Goal: Complete application form

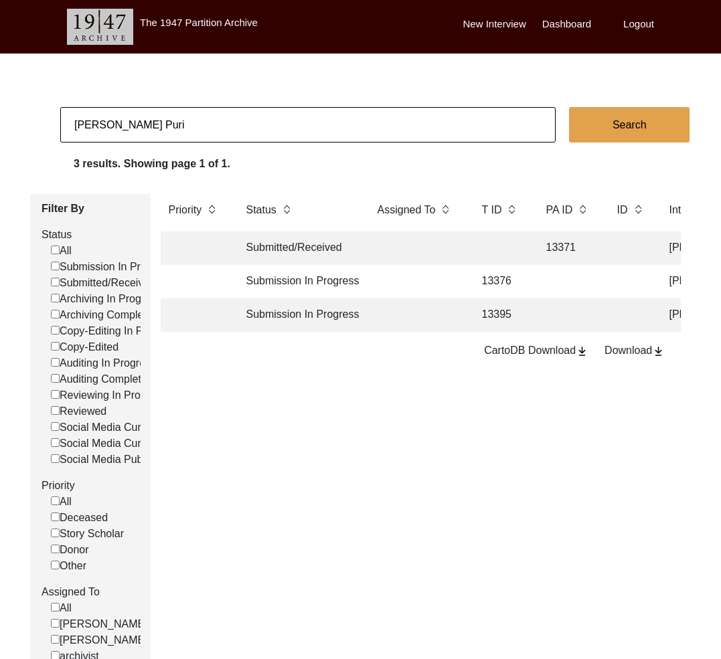
scroll to position [0, 321]
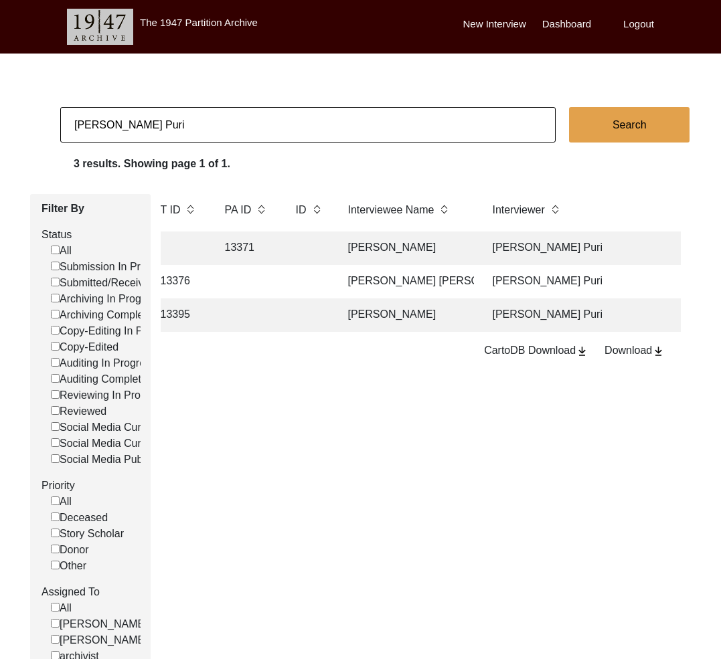
click at [237, 116] on input "[PERSON_NAME] Puri" at bounding box center [307, 124] width 495 height 35
paste input "13330"
type input "13330"
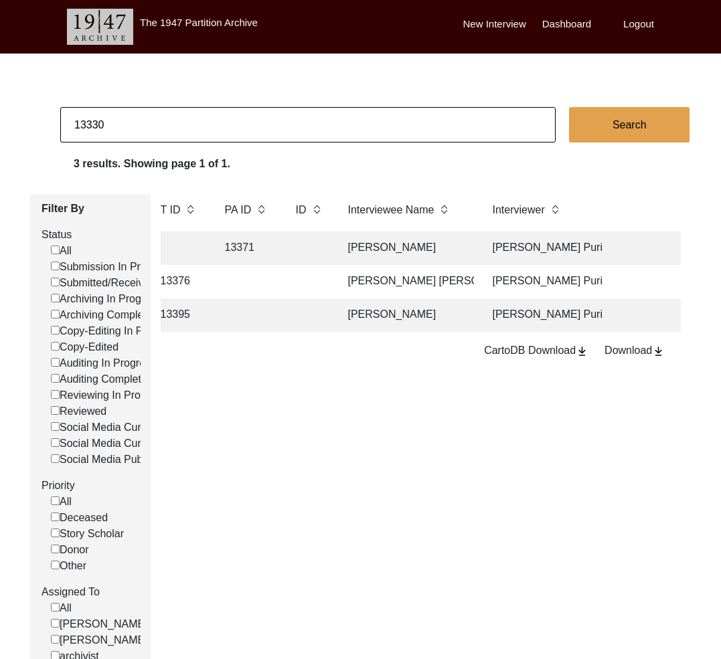
checkbox input "false"
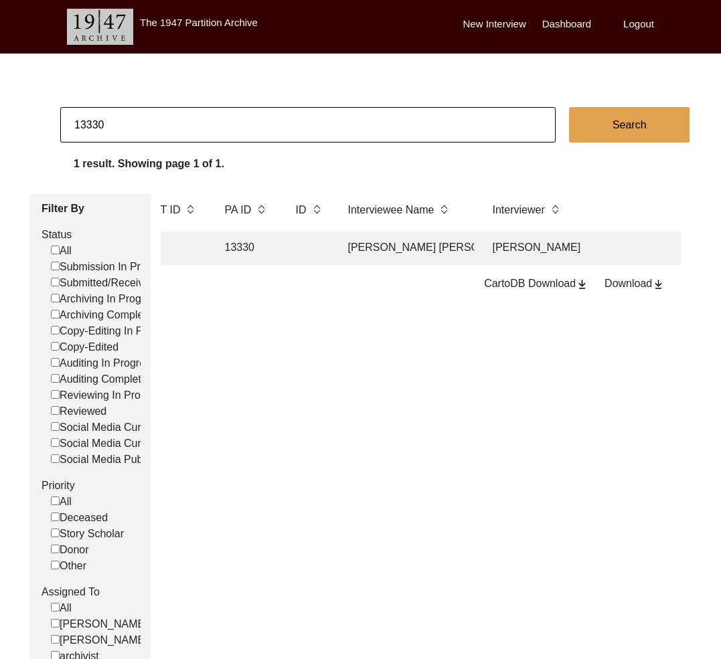
click at [327, 248] on td at bounding box center [308, 248] width 41 height 33
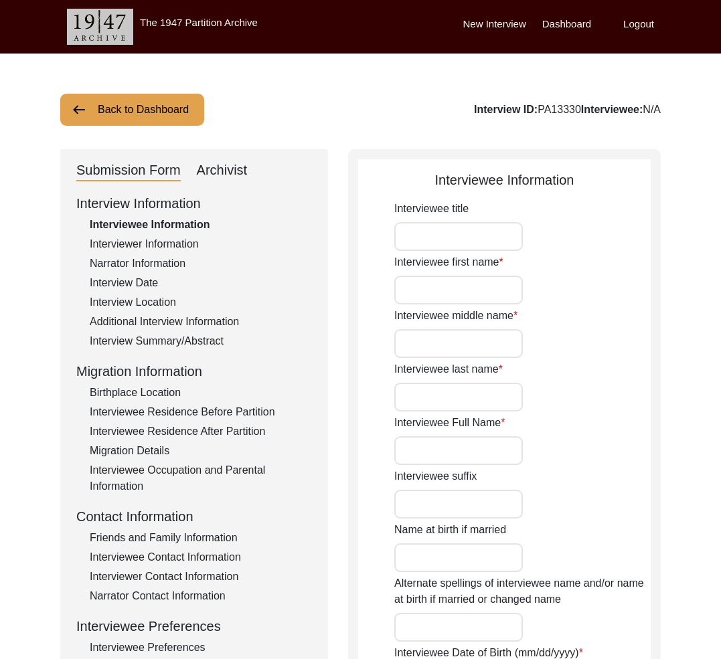
type input "Mrs."
type input "[PERSON_NAME]"
type input "Ghosh"
type input "[PERSON_NAME]"
type input "[PERSON_NAME] [PERSON_NAME]"
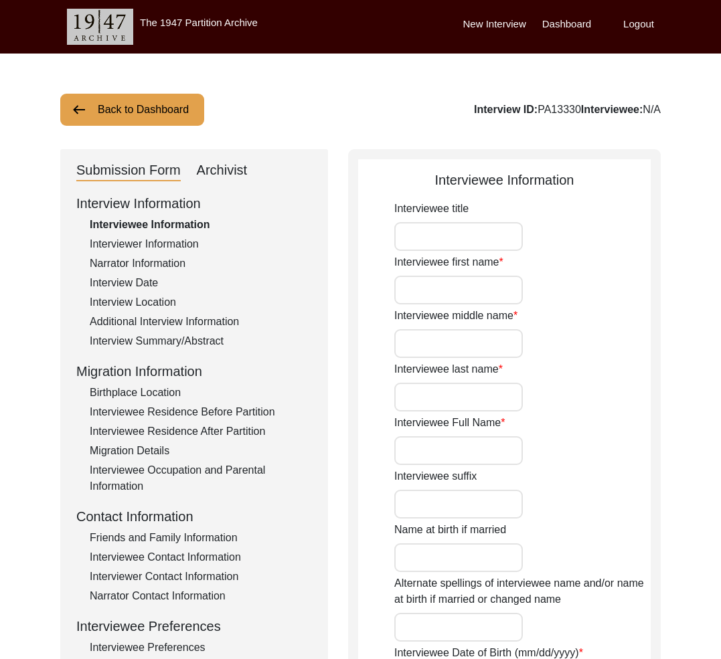
type input "[DATE]"
type input "84"
type input "[DEMOGRAPHIC_DATA]"
type input "Bengali"
type input "[DEMOGRAPHIC_DATA]"
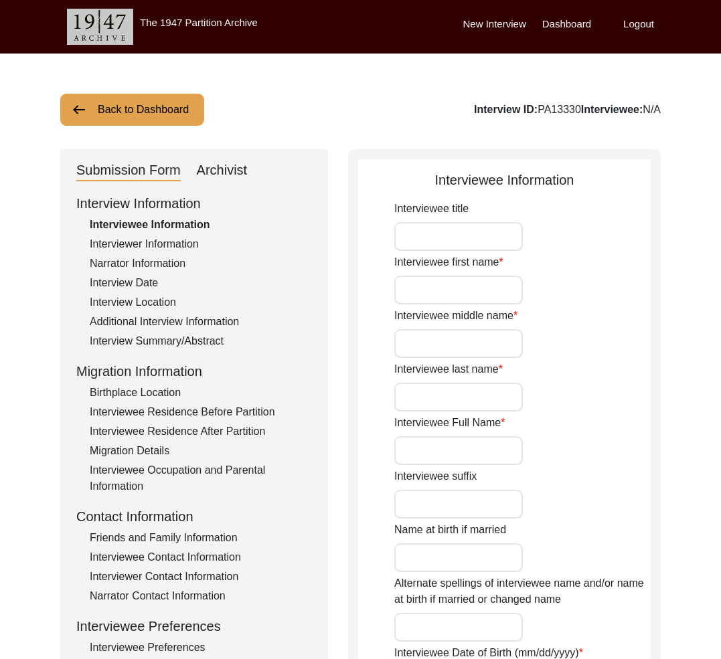
type input "Bengali"
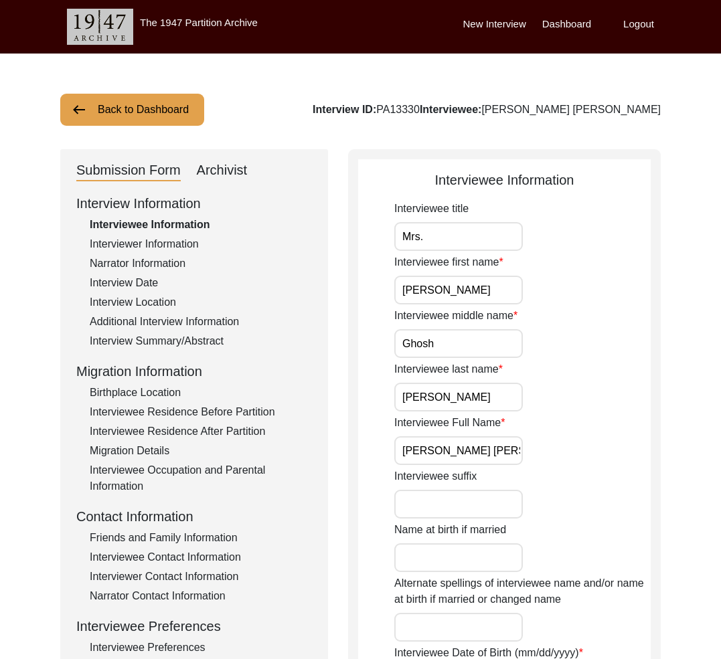
click at [191, 341] on div "Interview Summary/Abstract" at bounding box center [201, 341] width 222 height 16
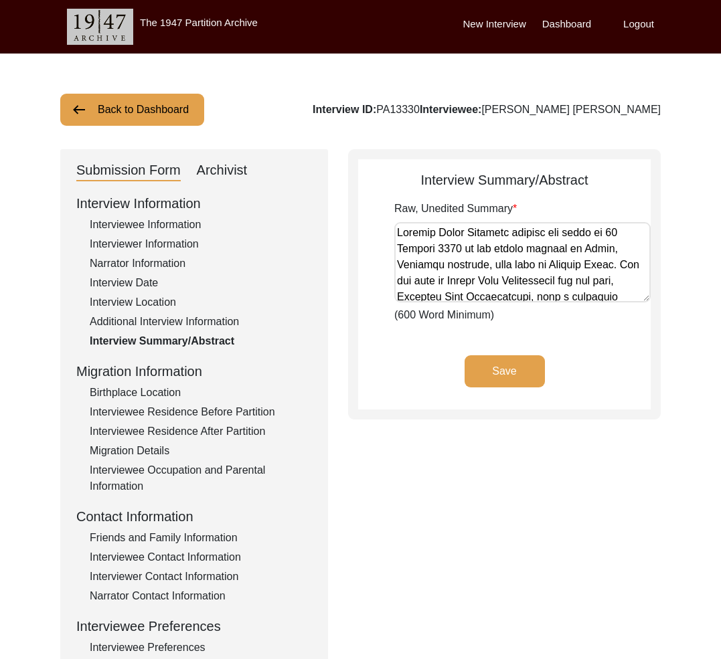
click at [189, 331] on div "Interview Information Interviewee Information Interviewer Information Narrator …" at bounding box center [194, 479] width 236 height 572
click at [185, 322] on div "Additional Interview Information" at bounding box center [201, 322] width 222 height 16
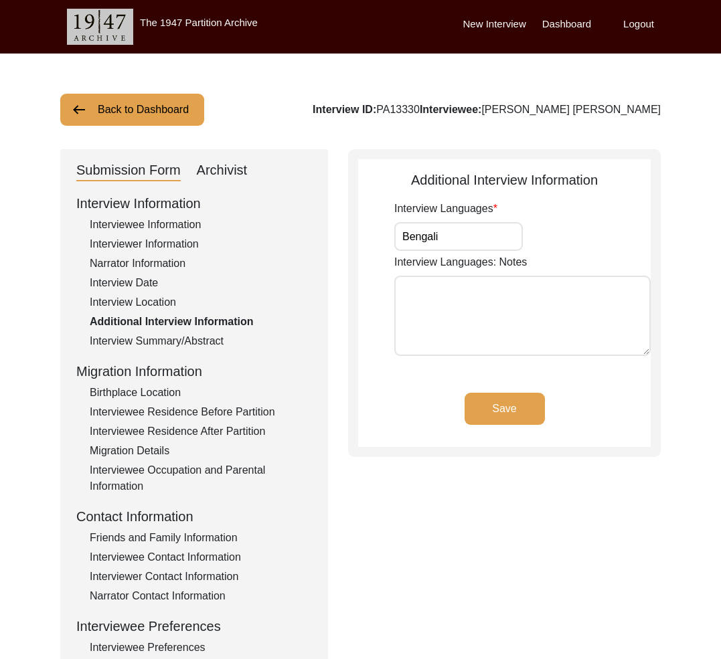
click at [163, 302] on div "Interview Location" at bounding box center [201, 302] width 222 height 16
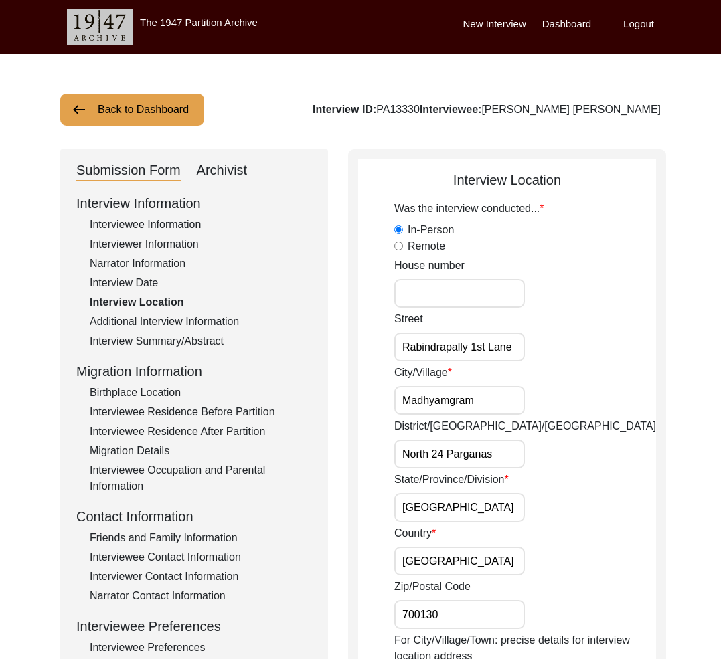
drag, startPoint x: 215, startPoint y: 173, endPoint x: 319, endPoint y: 246, distance: 127.7
click at [215, 173] on div "Archivist" at bounding box center [222, 170] width 51 height 21
select select "442"
select select "Archiving In Progress"
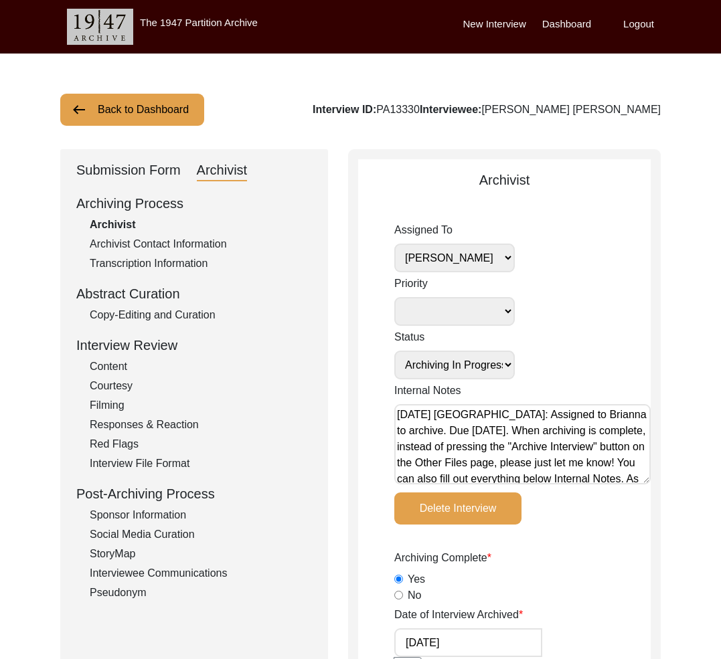
click at [144, 179] on div "Submission Form" at bounding box center [128, 170] width 104 height 21
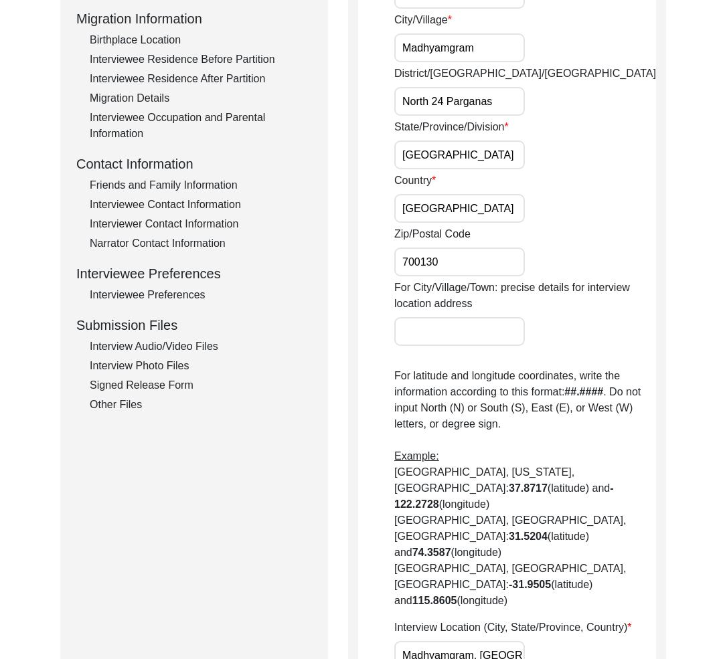
click at [173, 344] on div "Interview Audio/Video Files" at bounding box center [201, 347] width 222 height 16
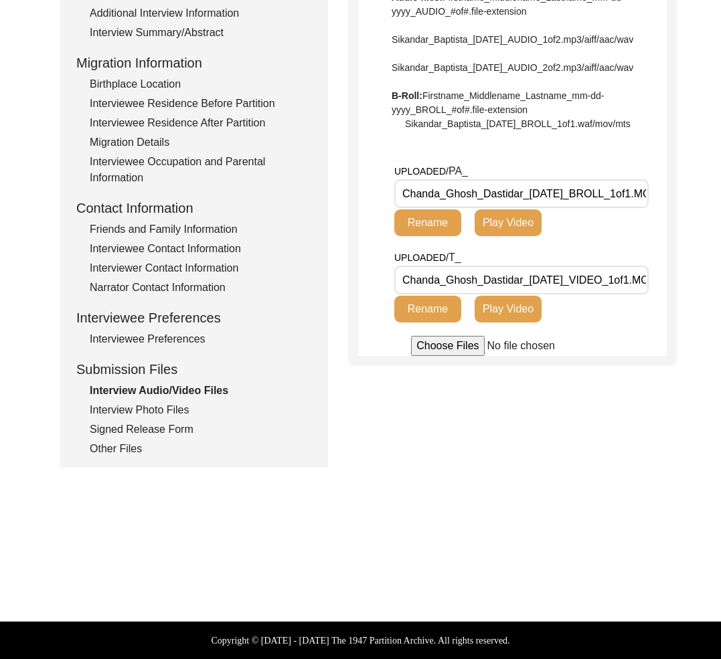
click at [168, 415] on div "Interview Photo Files" at bounding box center [201, 410] width 222 height 16
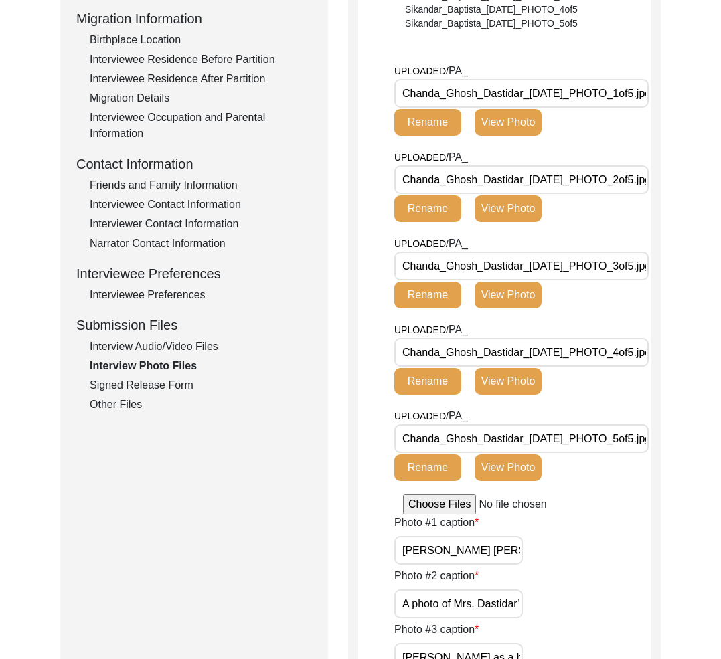
click at [171, 393] on div "Signed Release Form" at bounding box center [201, 385] width 222 height 16
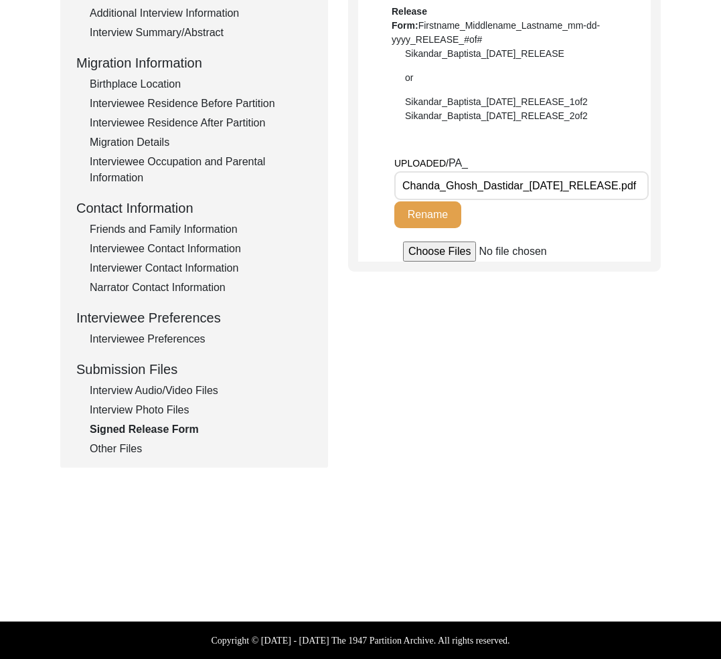
click at [137, 439] on div "Interview Information Interviewee Information Interviewer Information Narrator …" at bounding box center [194, 171] width 236 height 572
click at [133, 453] on div "Other Files" at bounding box center [201, 449] width 222 height 16
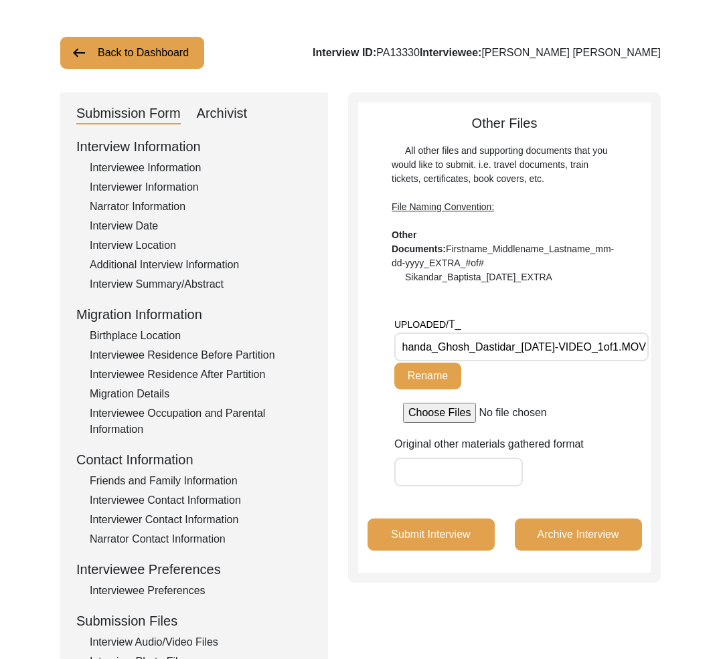
scroll to position [0, 0]
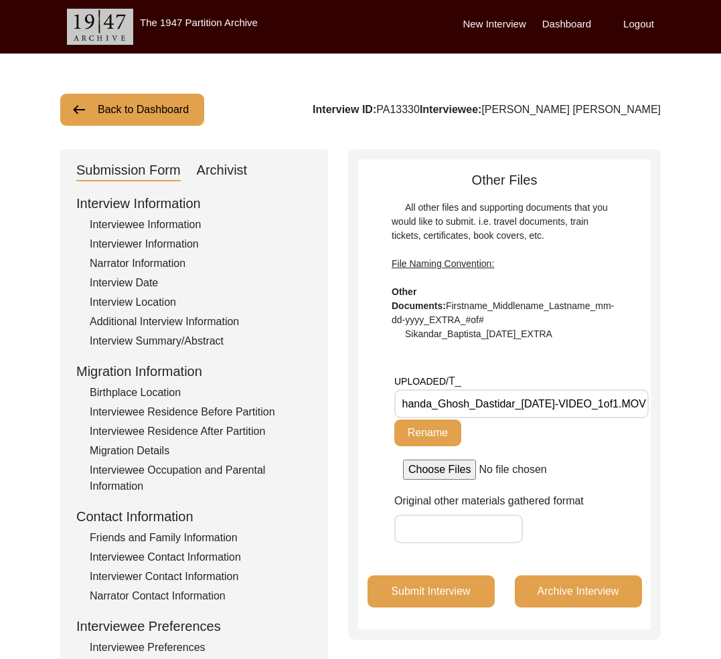
drag, startPoint x: 239, startPoint y: 161, endPoint x: 255, endPoint y: 172, distance: 19.3
click at [239, 162] on div "Archivist" at bounding box center [222, 170] width 51 height 21
select select "442"
select select "Archiving In Progress"
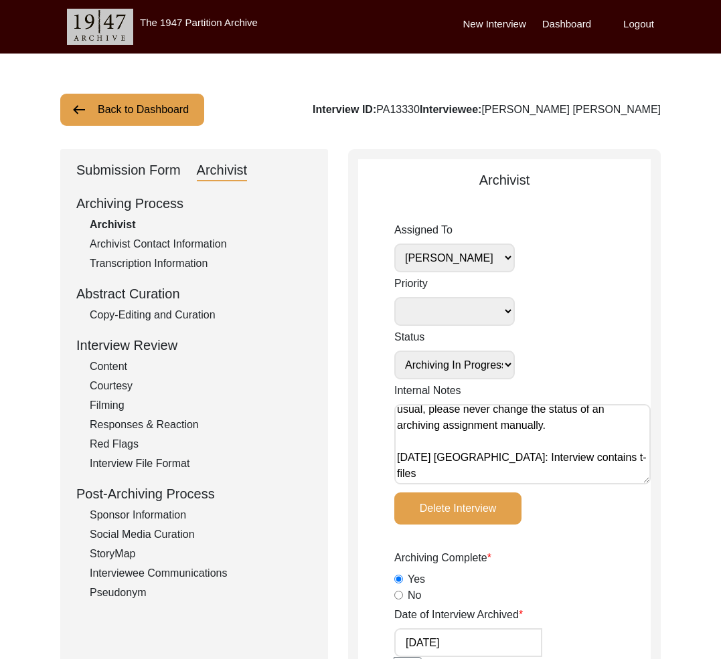
click at [135, 167] on div "Submission Form" at bounding box center [128, 170] width 104 height 21
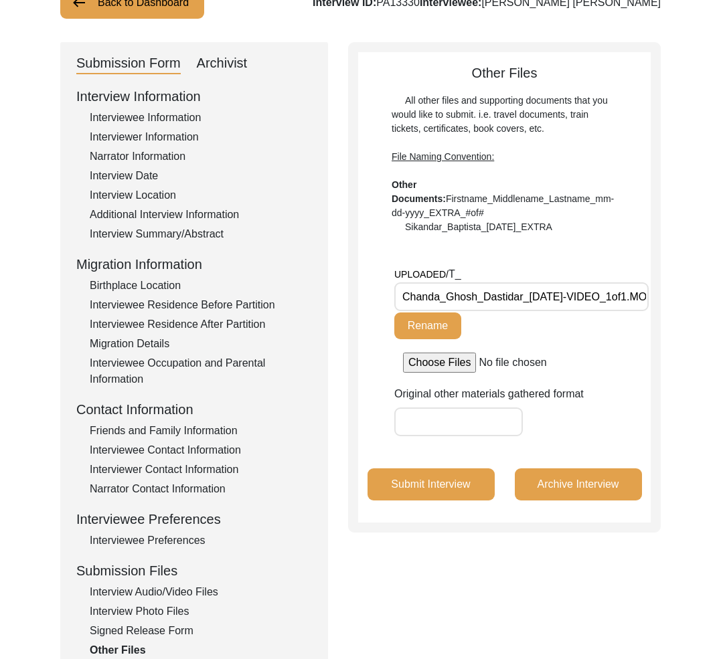
scroll to position [161, 0]
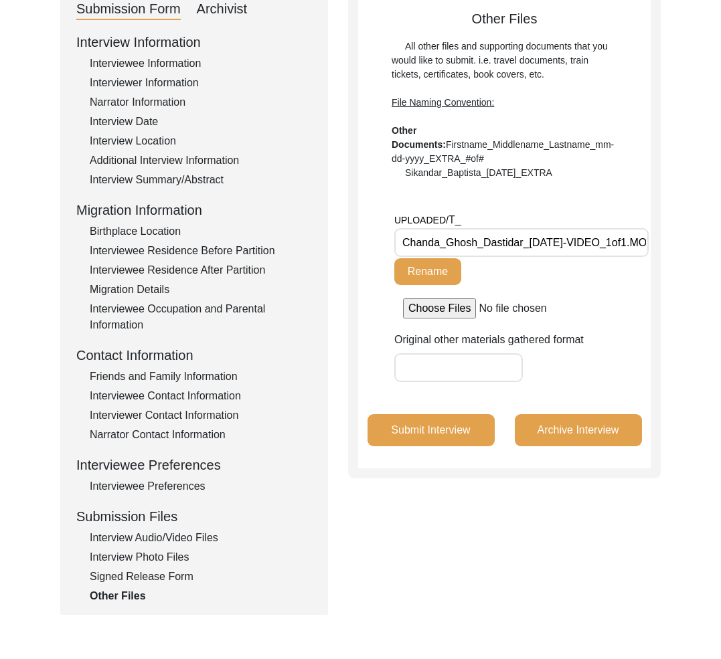
click at [168, 541] on div "Interview Audio/Video Files" at bounding box center [201, 538] width 222 height 16
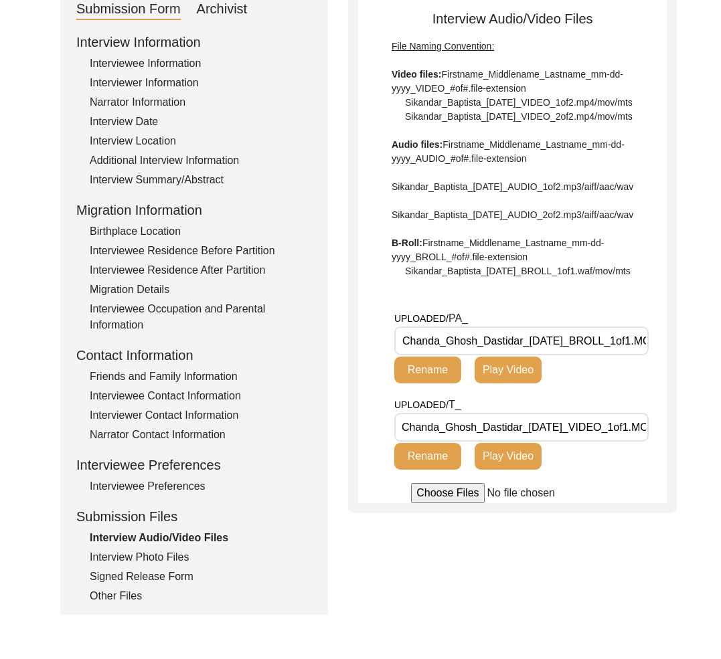
scroll to position [0, 30]
click at [122, 605] on div "Submission Form Archivist Interview Information Interviewee Information Intervi…" at bounding box center [194, 301] width 268 height 627
click at [120, 603] on div "Other Files" at bounding box center [201, 596] width 222 height 16
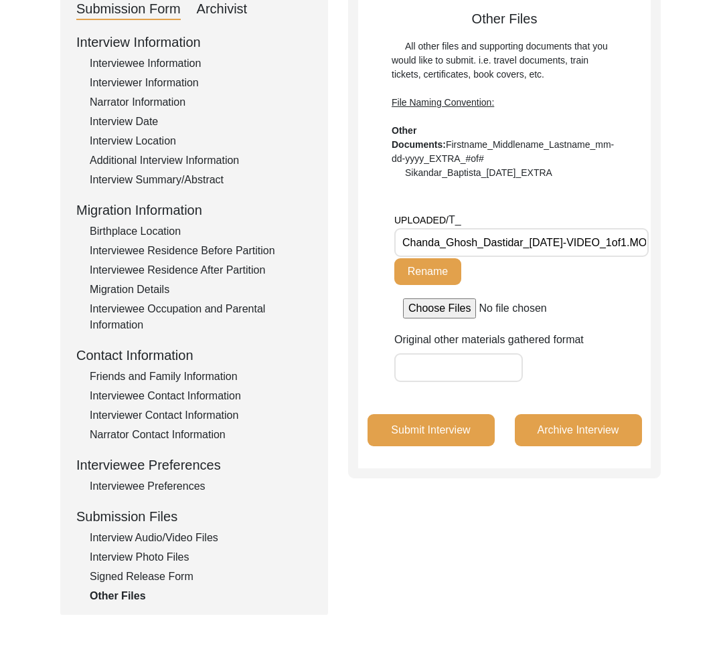
scroll to position [0, 0]
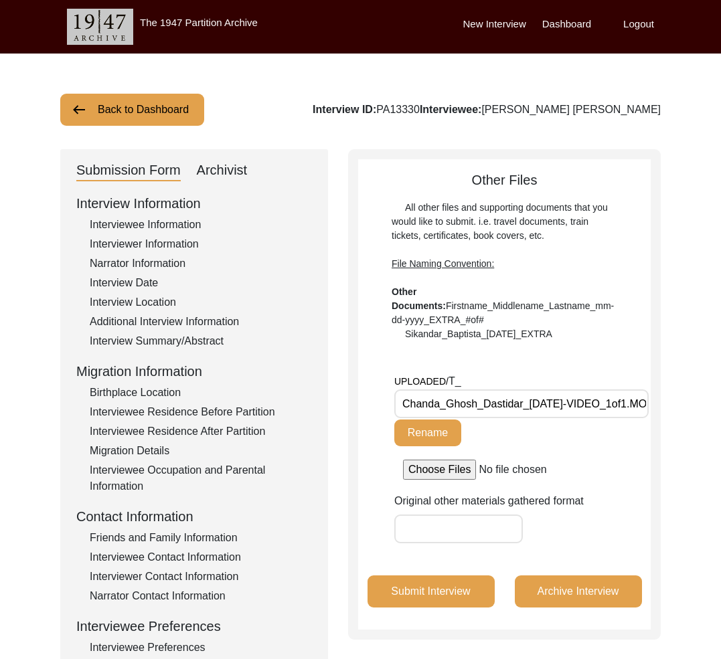
drag, startPoint x: 155, startPoint y: 209, endPoint x: 161, endPoint y: 223, distance: 14.4
click at [156, 209] on div "Interview Information" at bounding box center [194, 203] width 236 height 20
click at [161, 223] on div "Interviewee Information" at bounding box center [201, 225] width 222 height 16
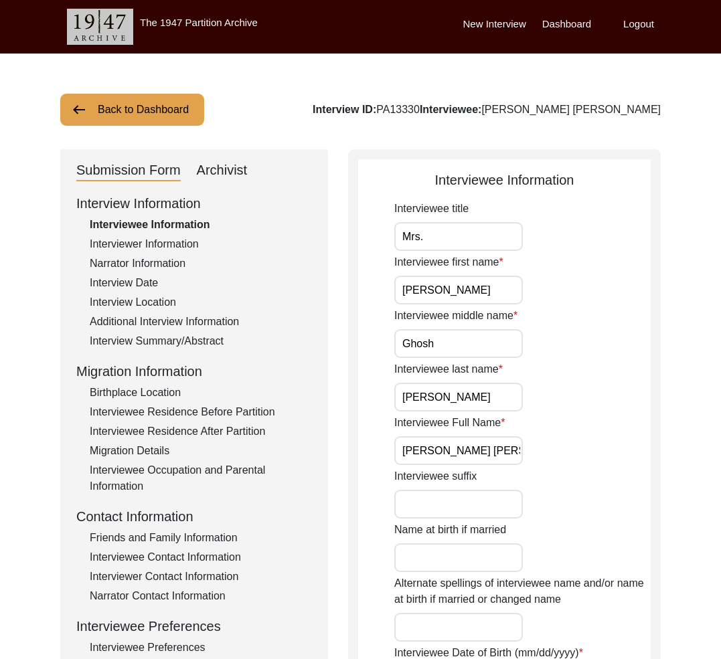
click at [189, 319] on div "Additional Interview Information" at bounding box center [201, 322] width 222 height 16
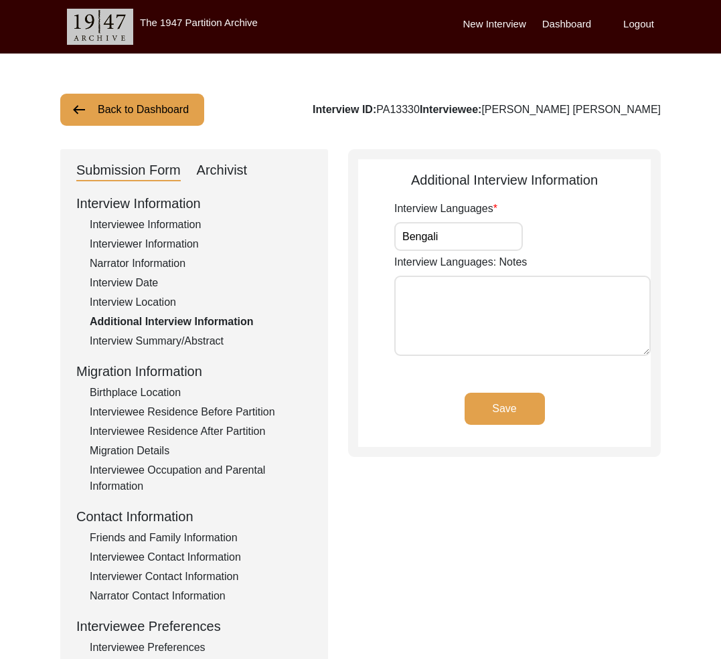
click at [192, 331] on div "Interview Information Interviewee Information Interviewer Information Narrator …" at bounding box center [194, 479] width 236 height 572
click at [137, 279] on div "Interview Date" at bounding box center [201, 283] width 222 height 16
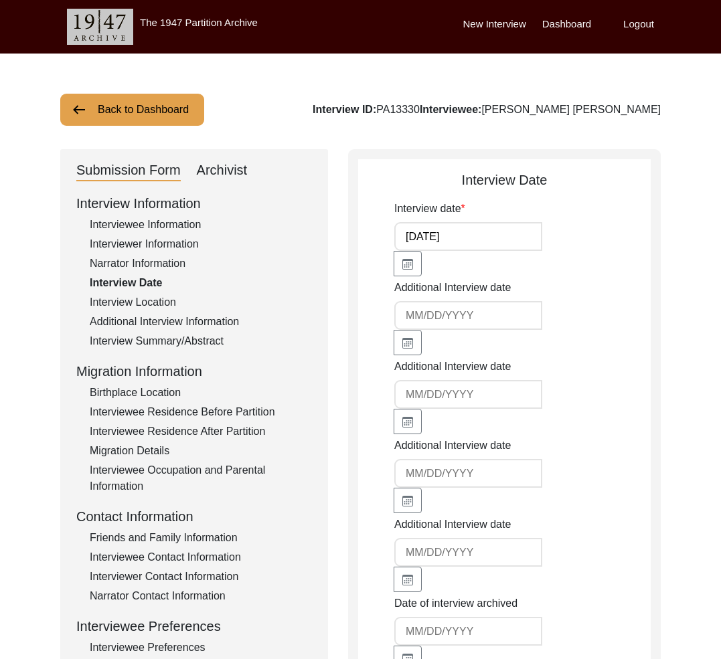
click at [138, 248] on div "Interviewer Information" at bounding box center [201, 244] width 222 height 16
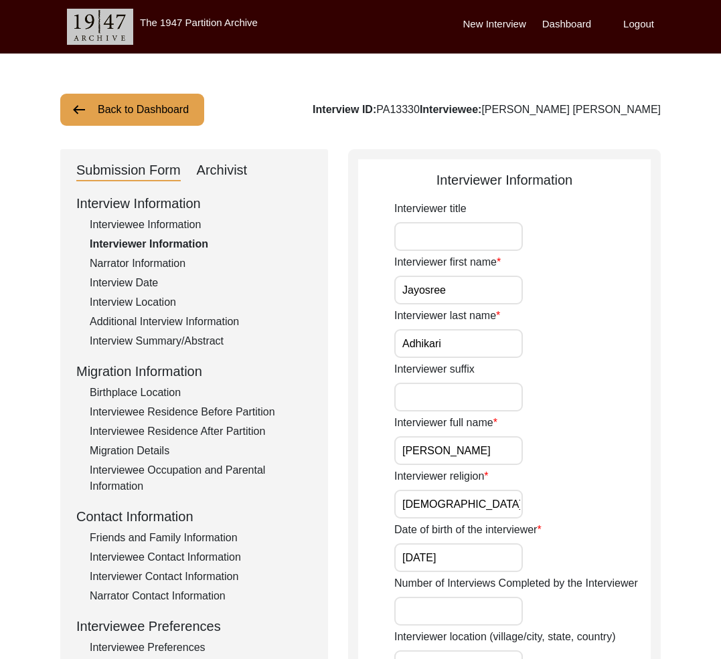
click at [149, 260] on div "Narrator Information" at bounding box center [201, 264] width 222 height 16
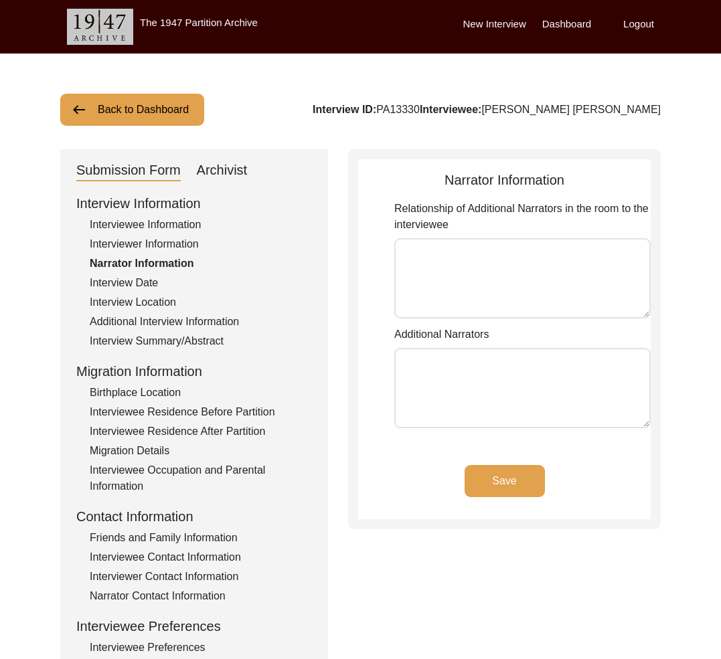
click at [184, 448] on div "Migration Details" at bounding box center [201, 451] width 222 height 16
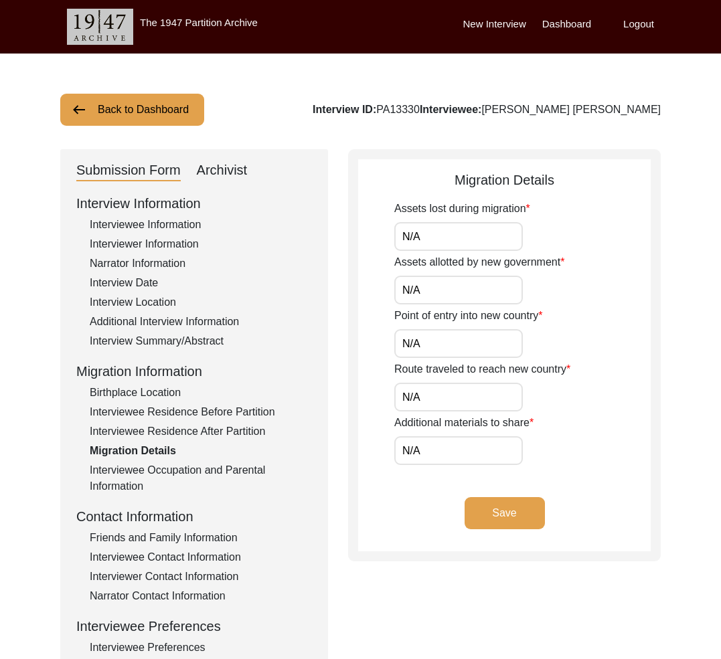
click at [184, 429] on div "Interviewee Residence After Partition" at bounding box center [201, 432] width 222 height 16
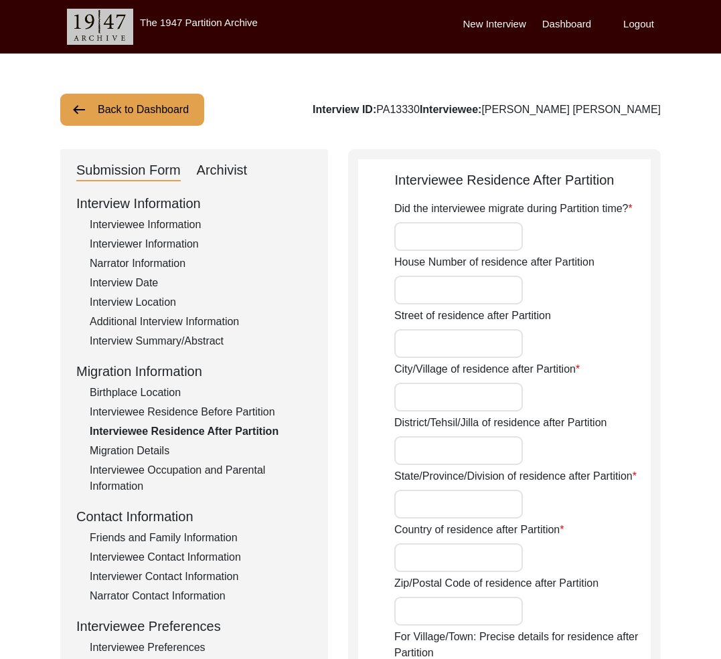
type input "No"
type input "Kalighat"
type input "[GEOGRAPHIC_DATA]"
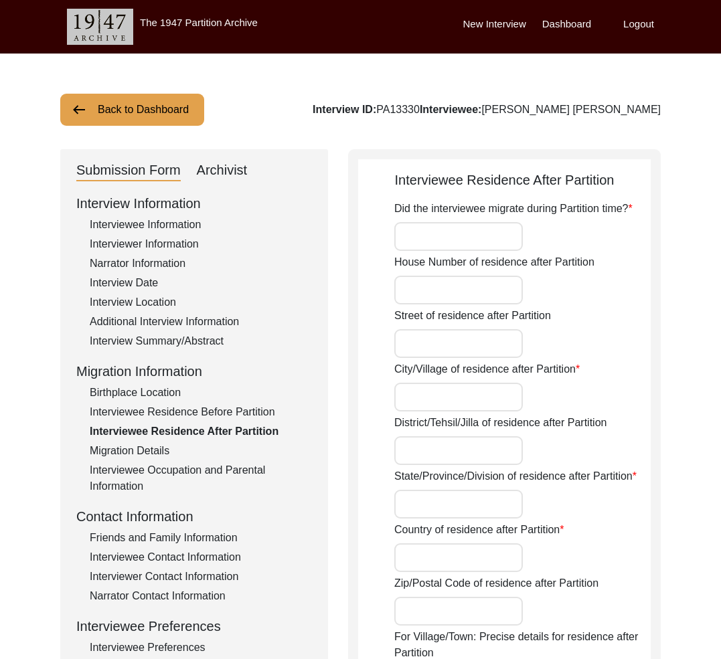
type input "Did Not Migrate"
type input "N/A"
click at [181, 412] on div "Interviewee Residence Before Partition" at bounding box center [201, 412] width 222 height 16
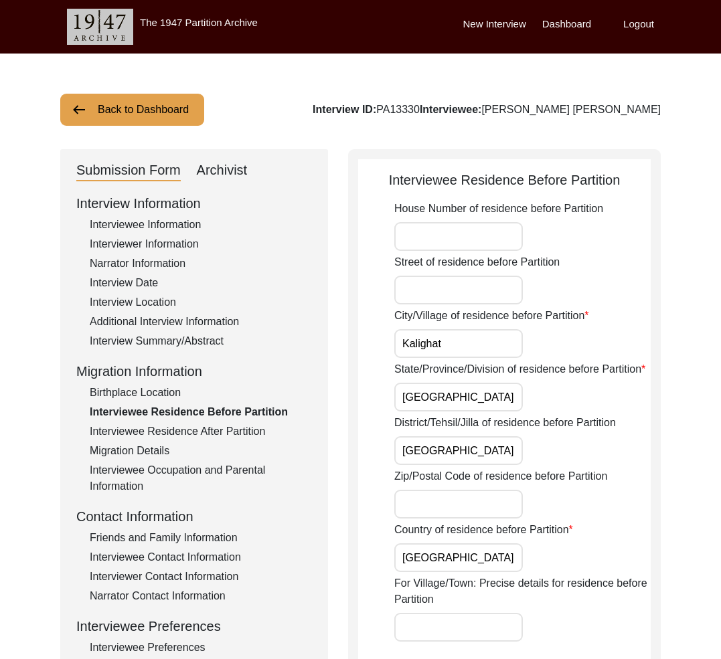
click at [179, 447] on div "Migration Details" at bounding box center [201, 451] width 222 height 16
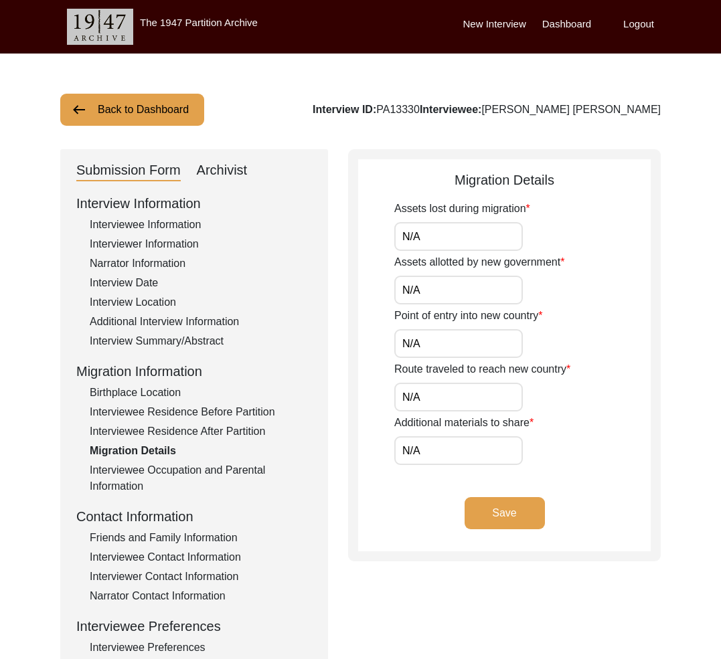
click at [174, 472] on div "Interviewee Occupation and Parental Information" at bounding box center [201, 478] width 222 height 32
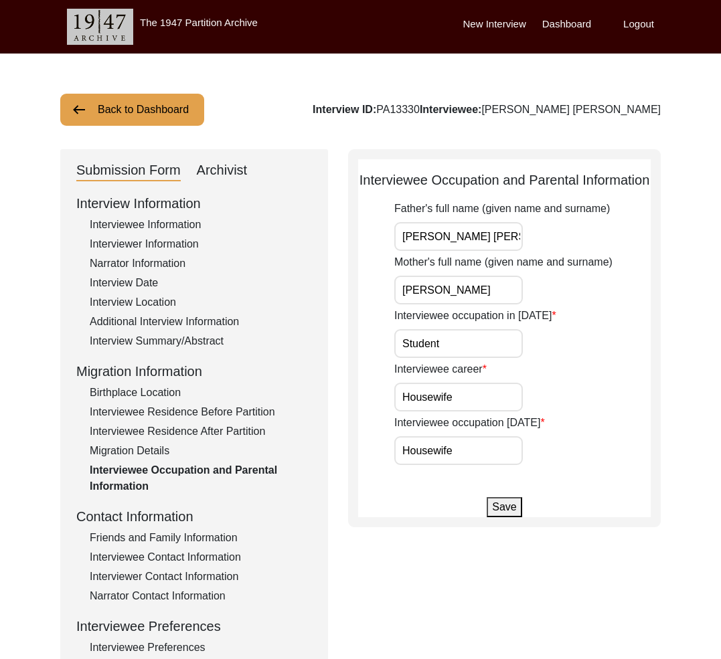
click at [226, 169] on div "Archivist" at bounding box center [222, 170] width 51 height 21
select select "442"
select select "Archiving In Progress"
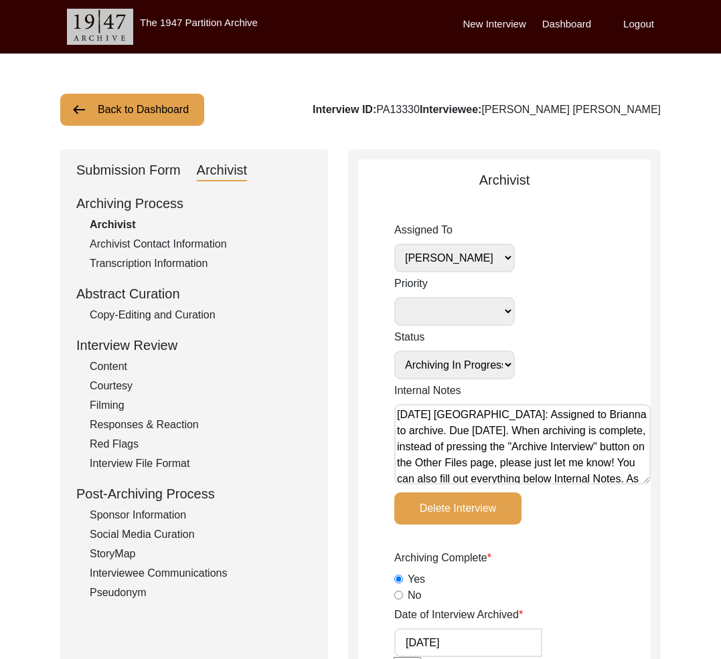
click at [163, 104] on button "Back to Dashboard" at bounding box center [132, 110] width 144 height 32
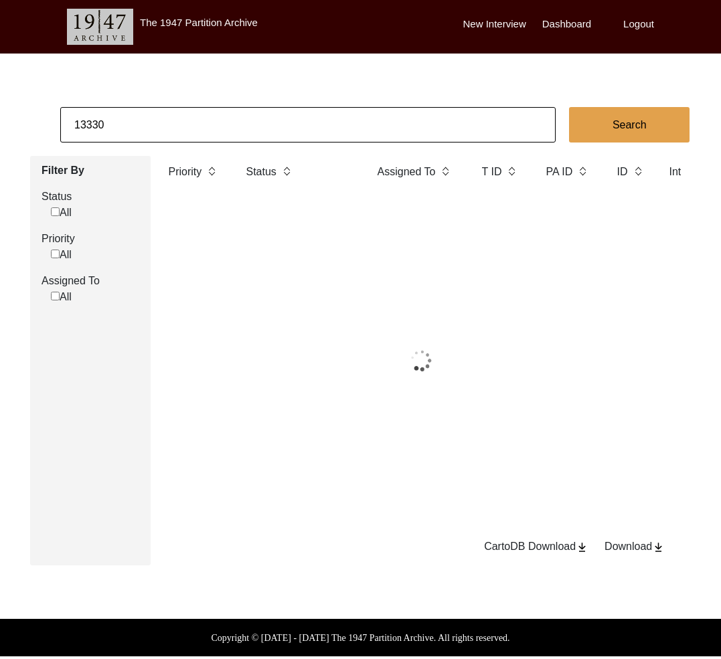
click at [213, 130] on input "13330" at bounding box center [307, 124] width 495 height 35
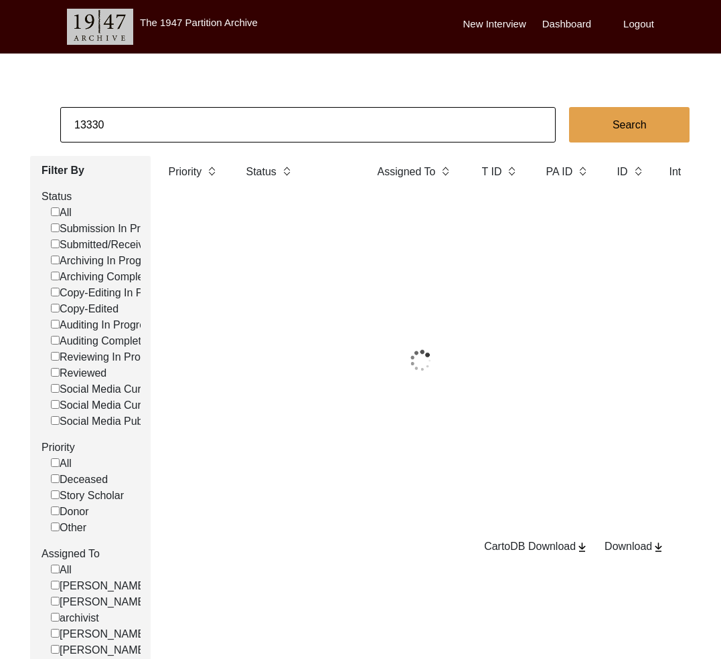
click at [213, 130] on input "13330" at bounding box center [307, 124] width 495 height 35
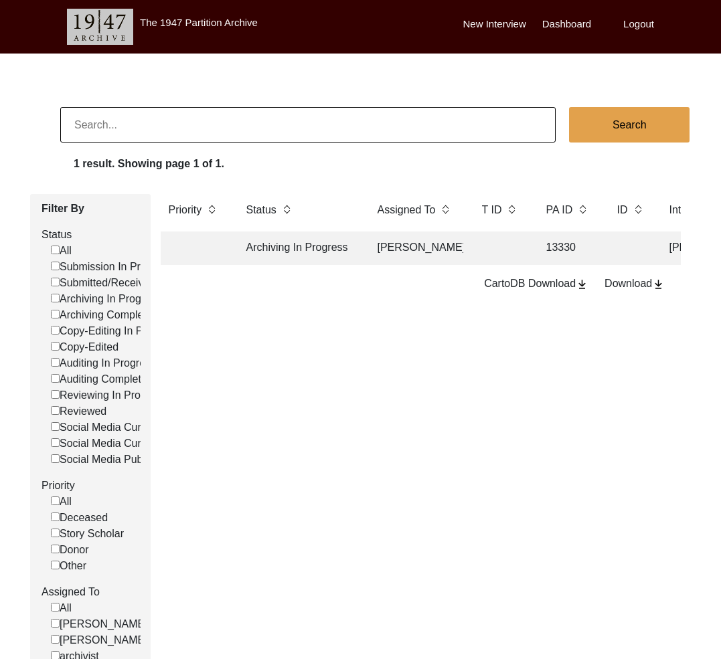
checkbox input "false"
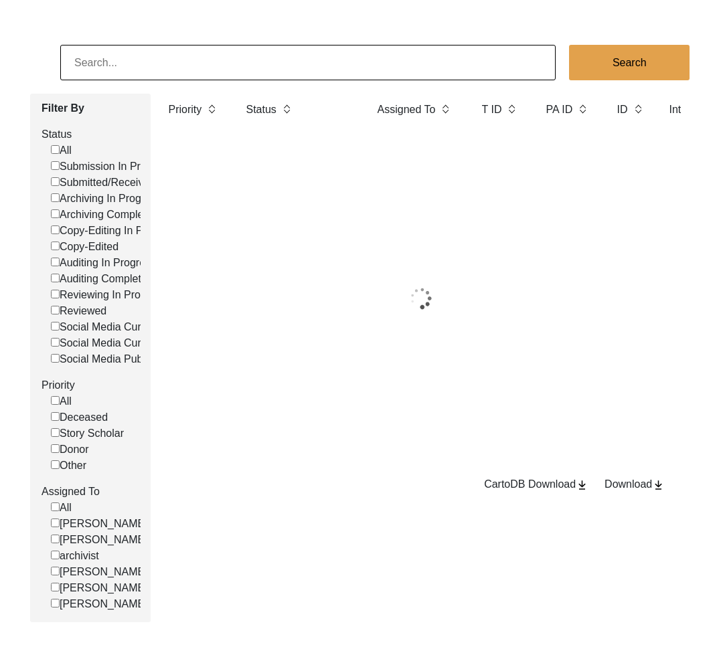
scroll to position [137, 0]
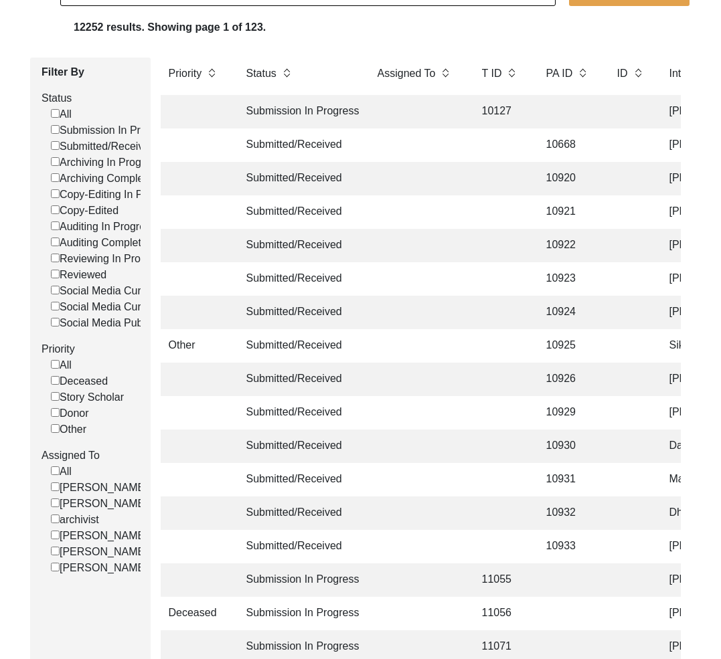
click at [78, 576] on label "[PERSON_NAME]" at bounding box center [99, 568] width 97 height 16
click at [60, 572] on input "[PERSON_NAME]" at bounding box center [55, 567] width 9 height 9
checkbox input "false"
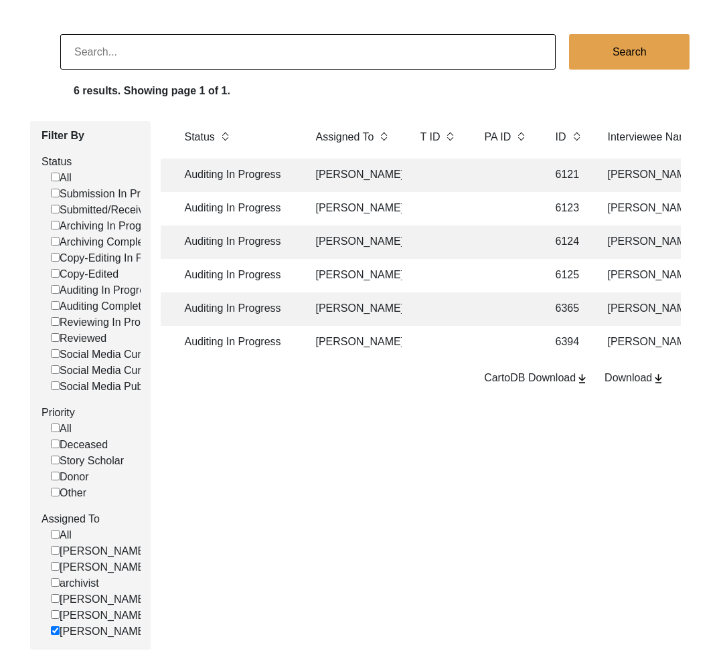
scroll to position [0, 0]
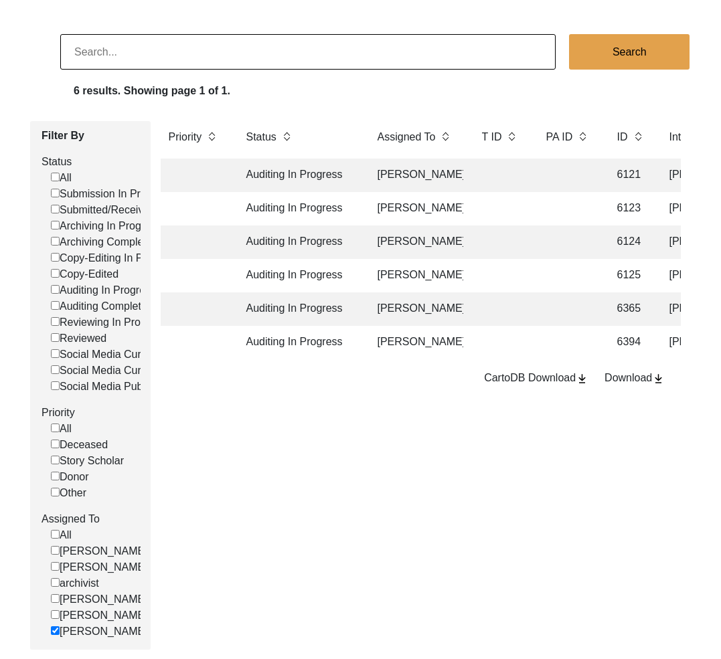
click at [522, 180] on td at bounding box center [501, 175] width 54 height 33
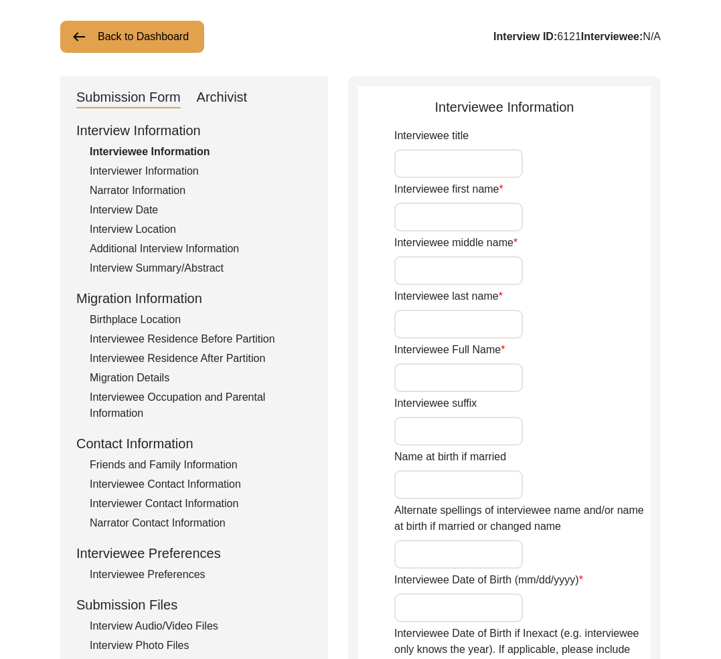
type input "Mr."
type input "[PERSON_NAME]"
type input "Sethi"
type input "[PERSON_NAME] [PERSON_NAME]"
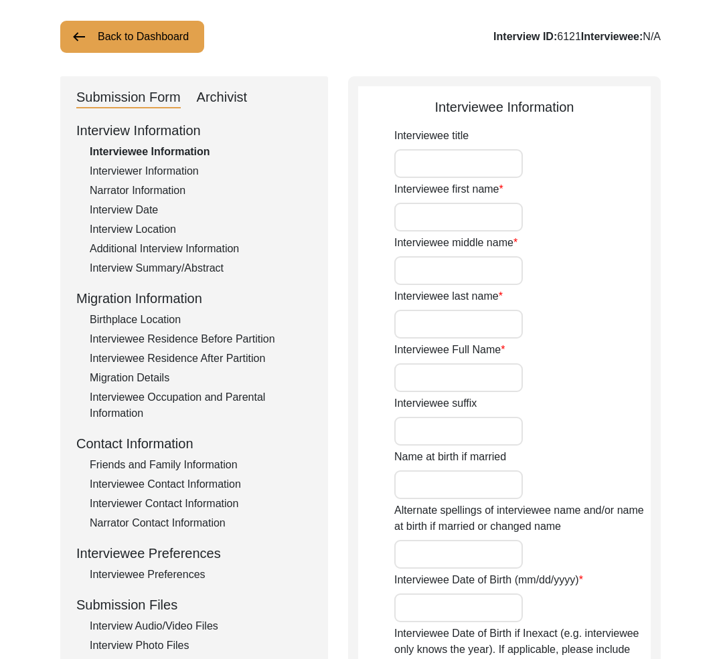
type input "N/A"
type input "[DATE]"
type input "N/A"
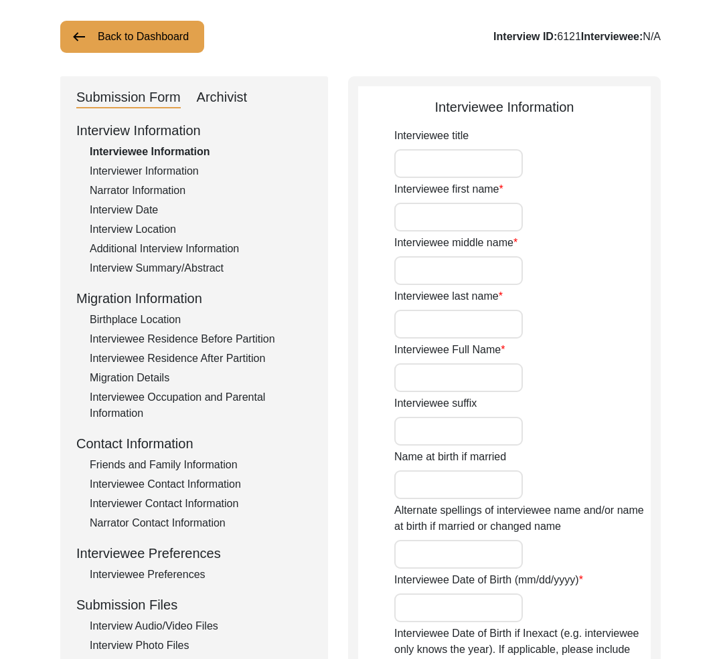
type input "80"
type input "[DEMOGRAPHIC_DATA]"
type input "N/A"
type textarea "N/A"
type input "N/A"
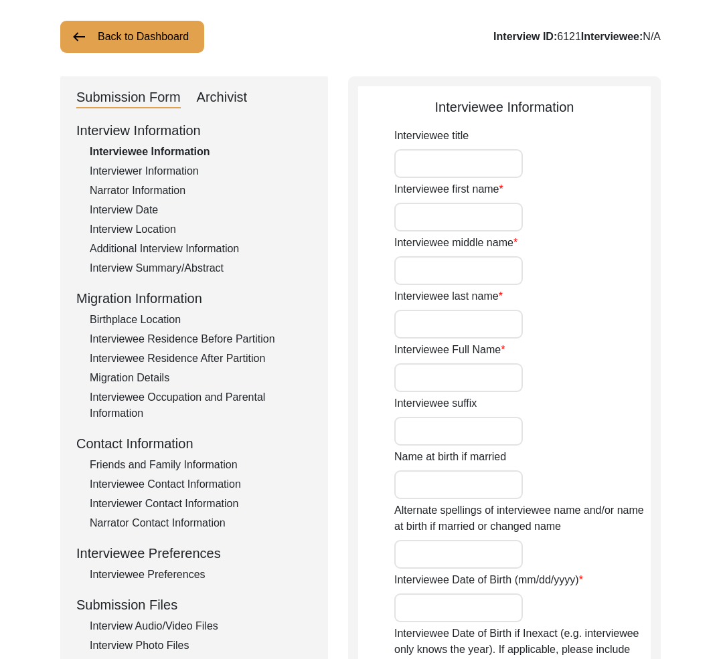
type input "N/A"
type input "[DEMOGRAPHIC_DATA]"
type input "N/A"
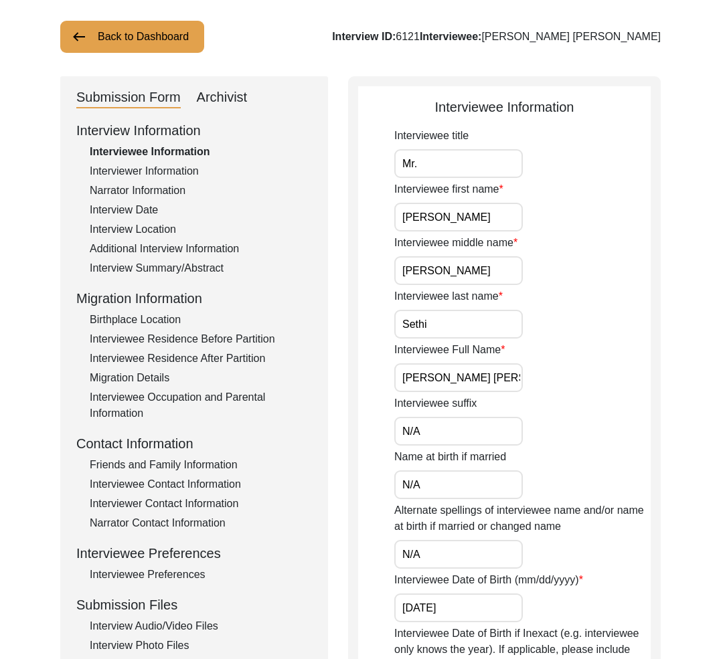
click at [215, 94] on div "Archivist" at bounding box center [222, 97] width 51 height 21
select select "556"
select select "Auditing In Progress"
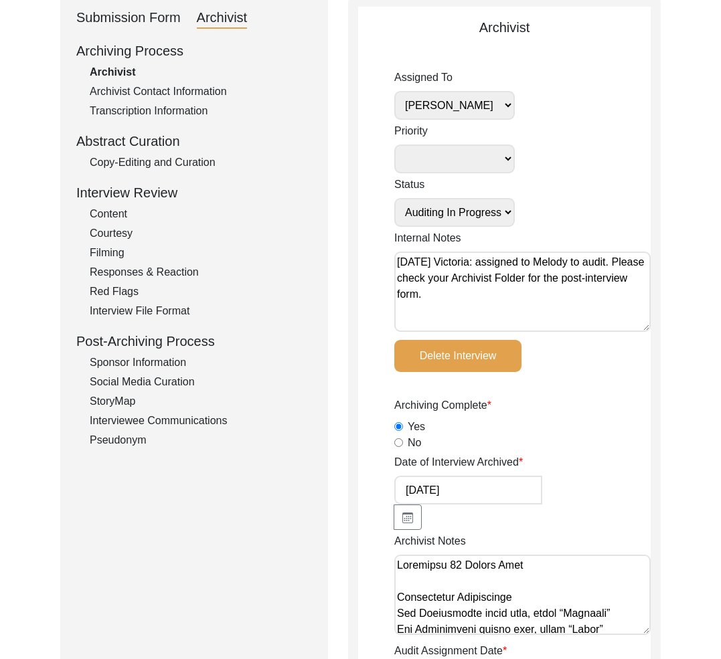
scroll to position [152, 0]
click at [149, 167] on div "Copy-Editing and Curation" at bounding box center [201, 163] width 222 height 16
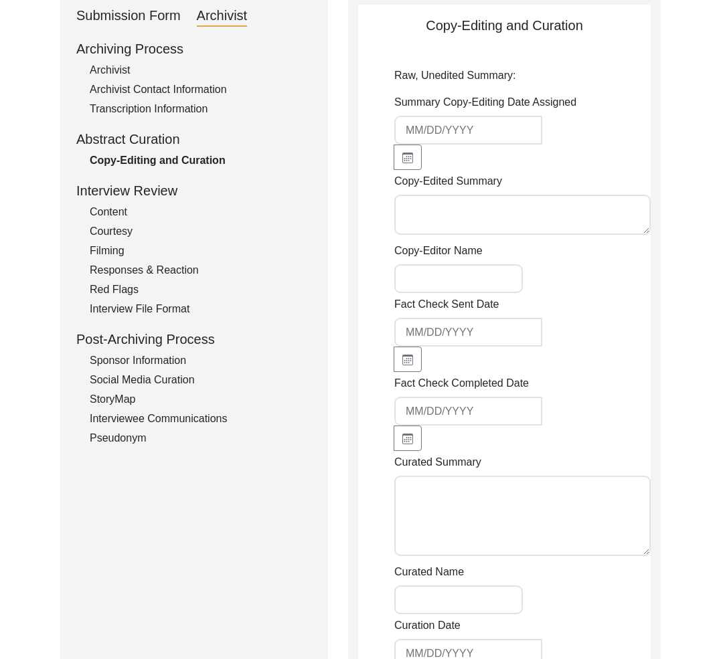
type textarea ""[PERSON_NAME] [PERSON_NAME] was born in [GEOGRAPHIC_DATA] in [DATE]. His fathe…"
type textarea "[PERSON_NAME]/[PERSON_NAME]"
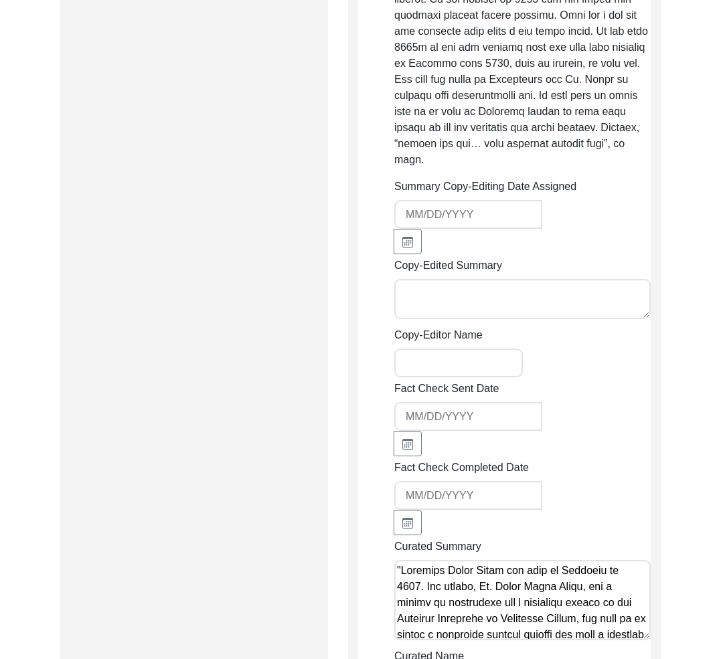
scroll to position [2065, 0]
